Goal: Transaction & Acquisition: Purchase product/service

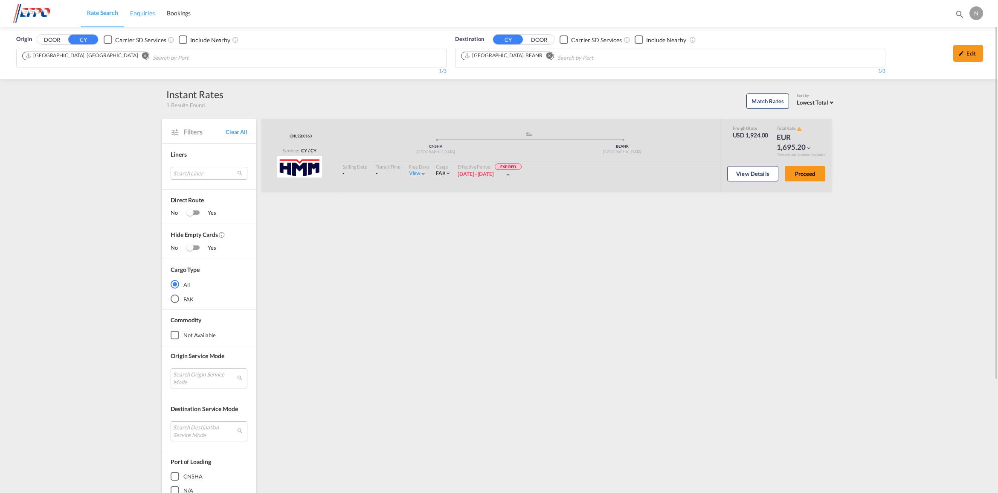
click at [135, 10] on span "Enquiries" at bounding box center [142, 12] width 25 height 7
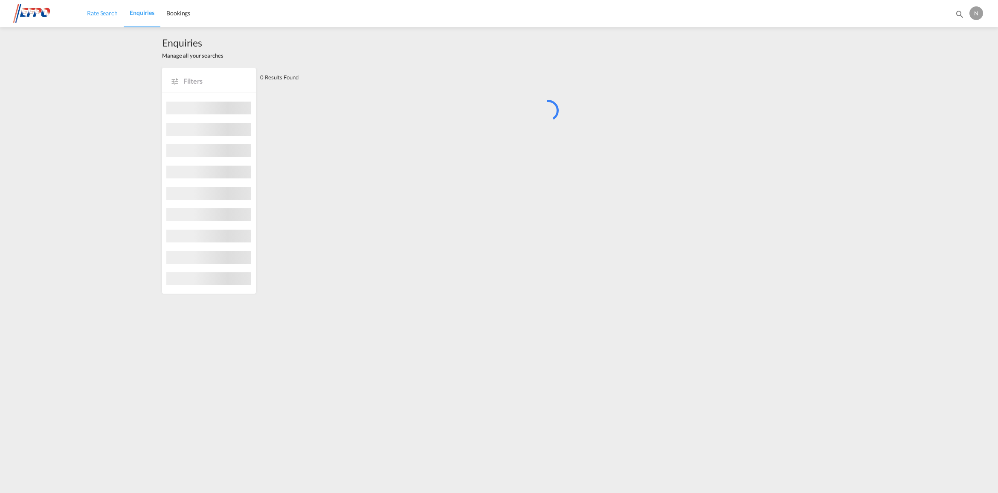
click at [114, 9] on span "Rate Search" at bounding box center [102, 12] width 31 height 7
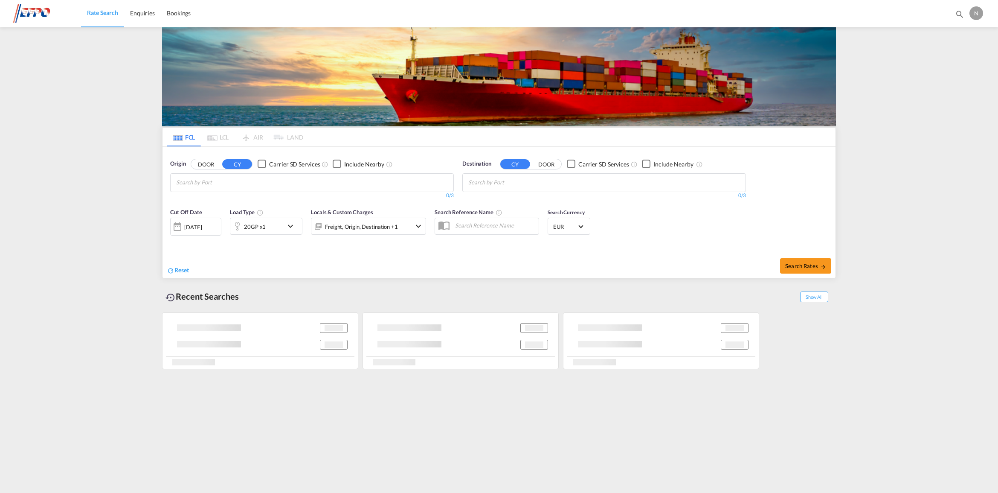
click at [205, 183] on input "Chips input." at bounding box center [216, 183] width 81 height 14
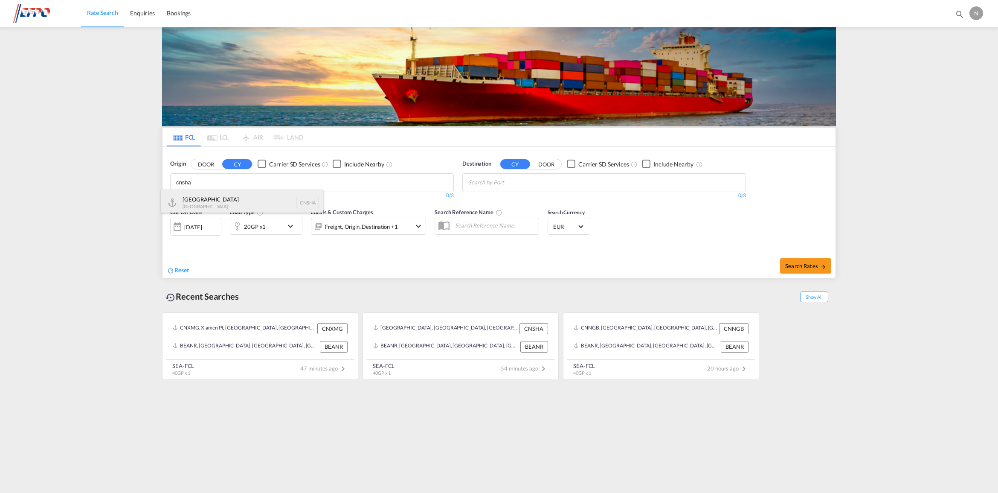
type input "cnsha"
click at [231, 204] on div "Shanghai [GEOGRAPHIC_DATA] CNSHA" at bounding box center [242, 202] width 162 height 26
click at [561, 184] on md-chips at bounding box center [604, 183] width 283 height 18
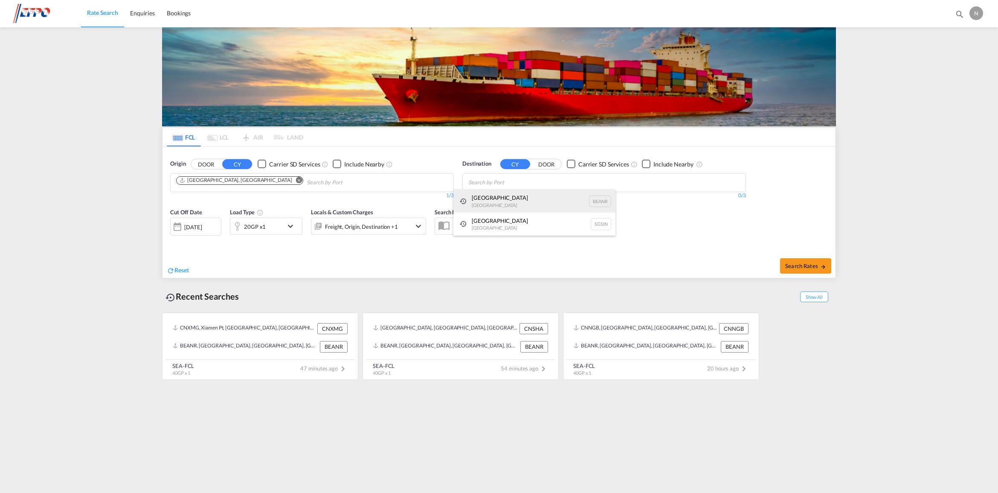
click at [497, 198] on div "[GEOGRAPHIC_DATA] [GEOGRAPHIC_DATA] BEANR" at bounding box center [534, 200] width 162 height 23
